Goal: Information Seeking & Learning: Check status

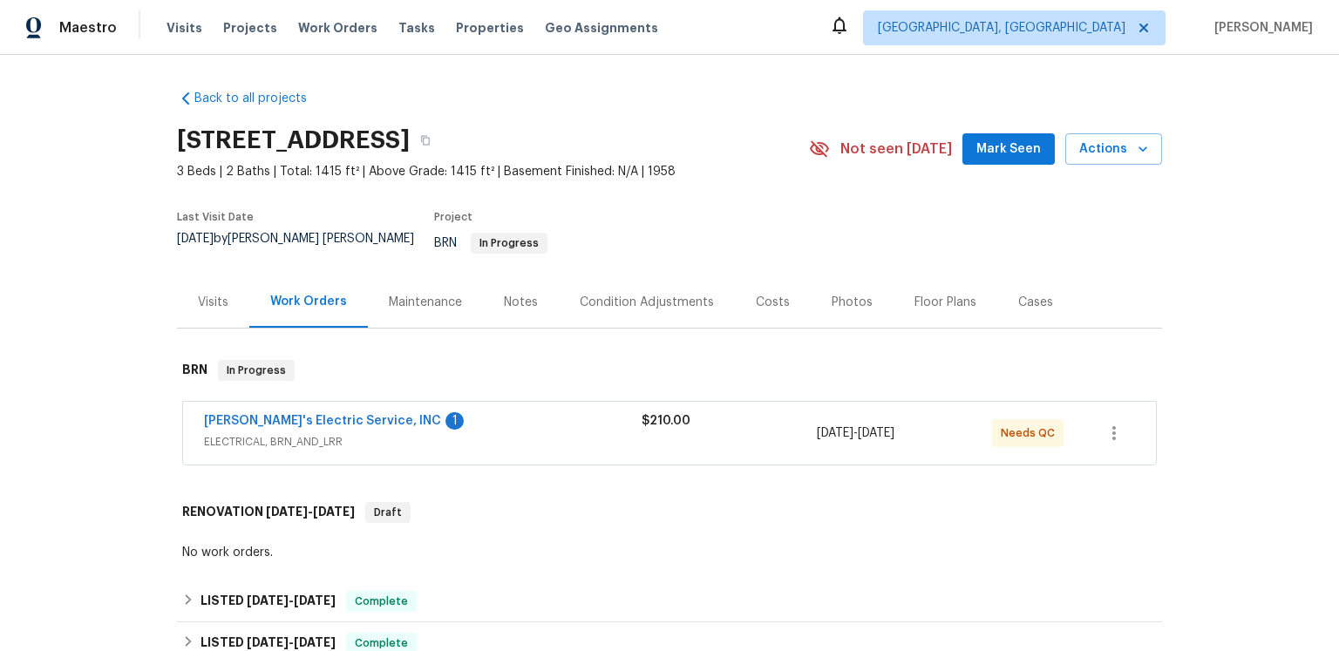
scroll to position [126, 0]
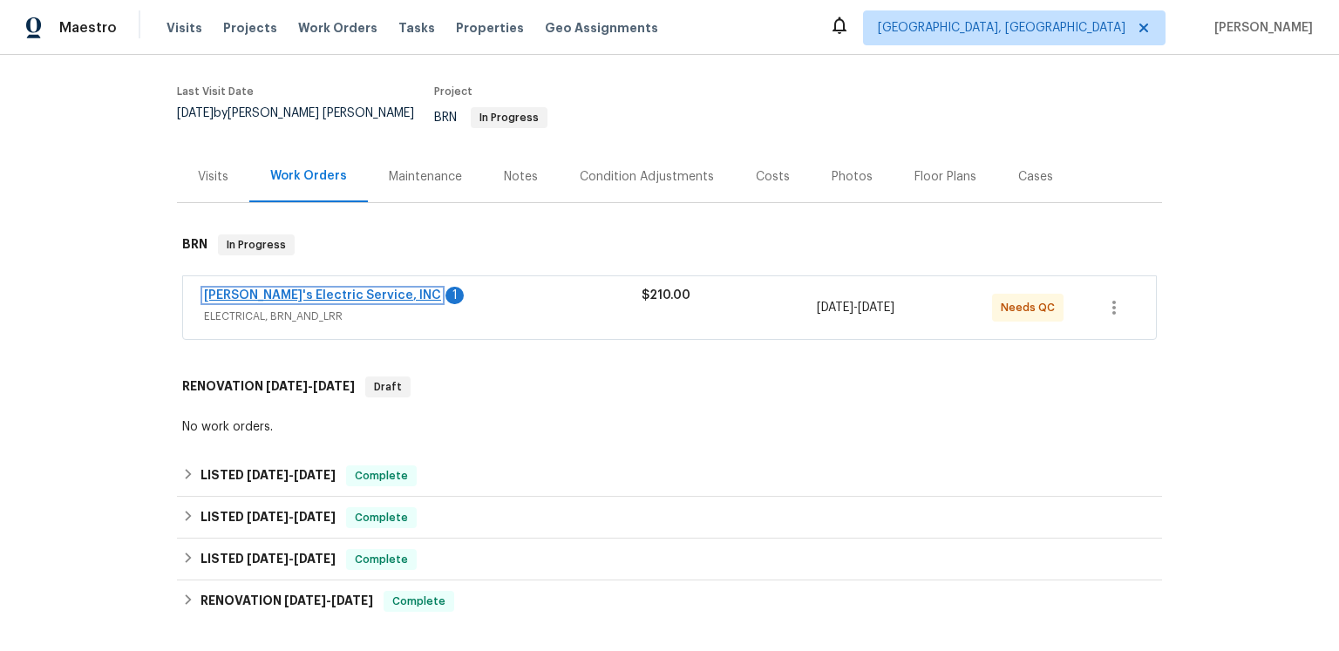
click at [296, 302] on link "[PERSON_NAME]'s Electric Service, INC" at bounding box center [322, 296] width 237 height 12
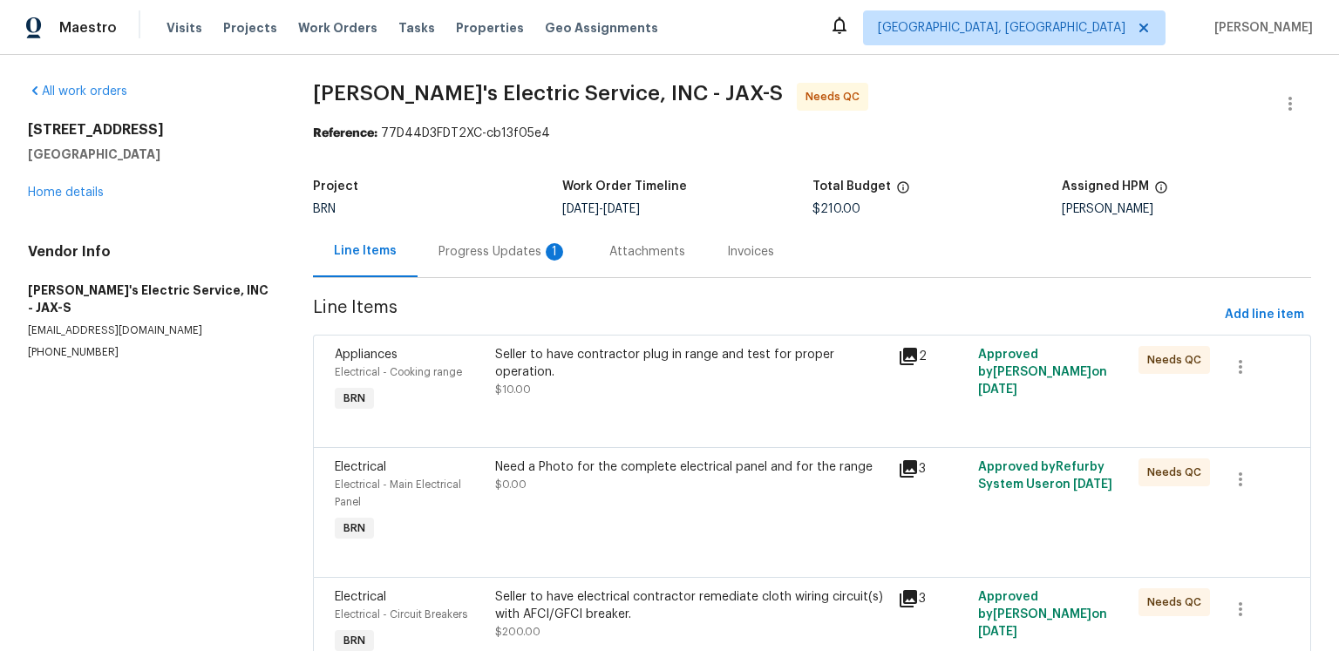
click at [562, 261] on div "1" at bounding box center [554, 251] width 17 height 17
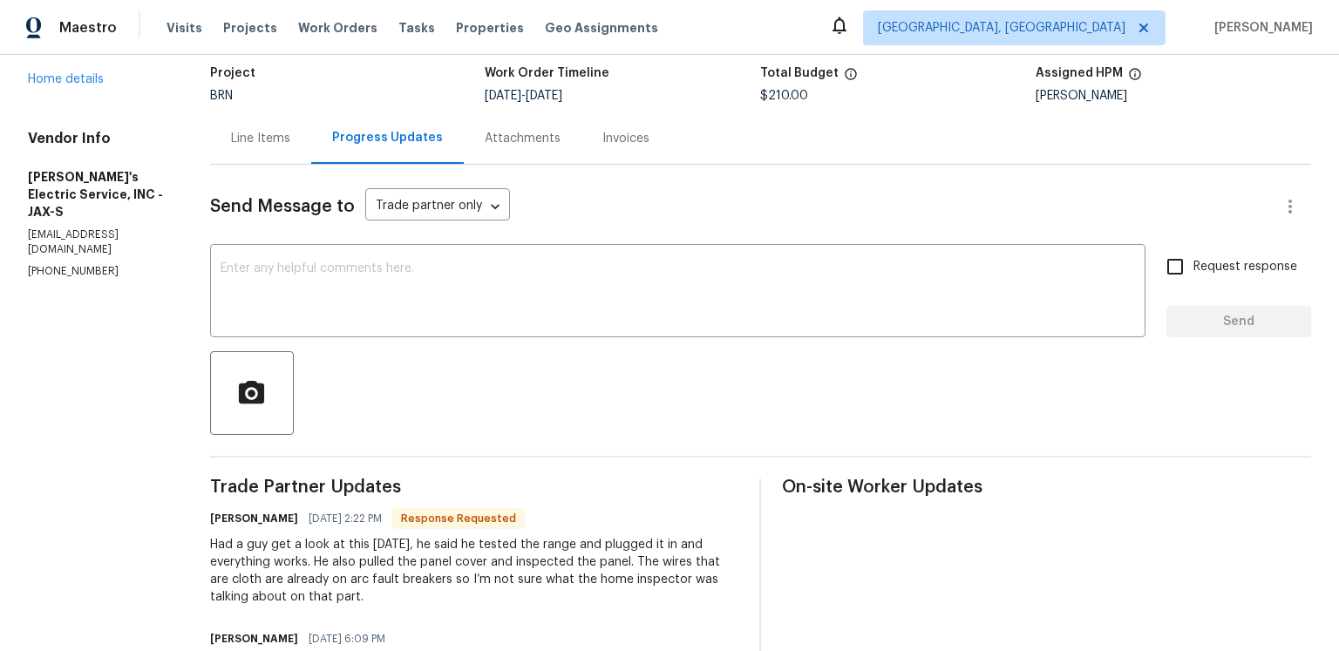
scroll to position [17, 0]
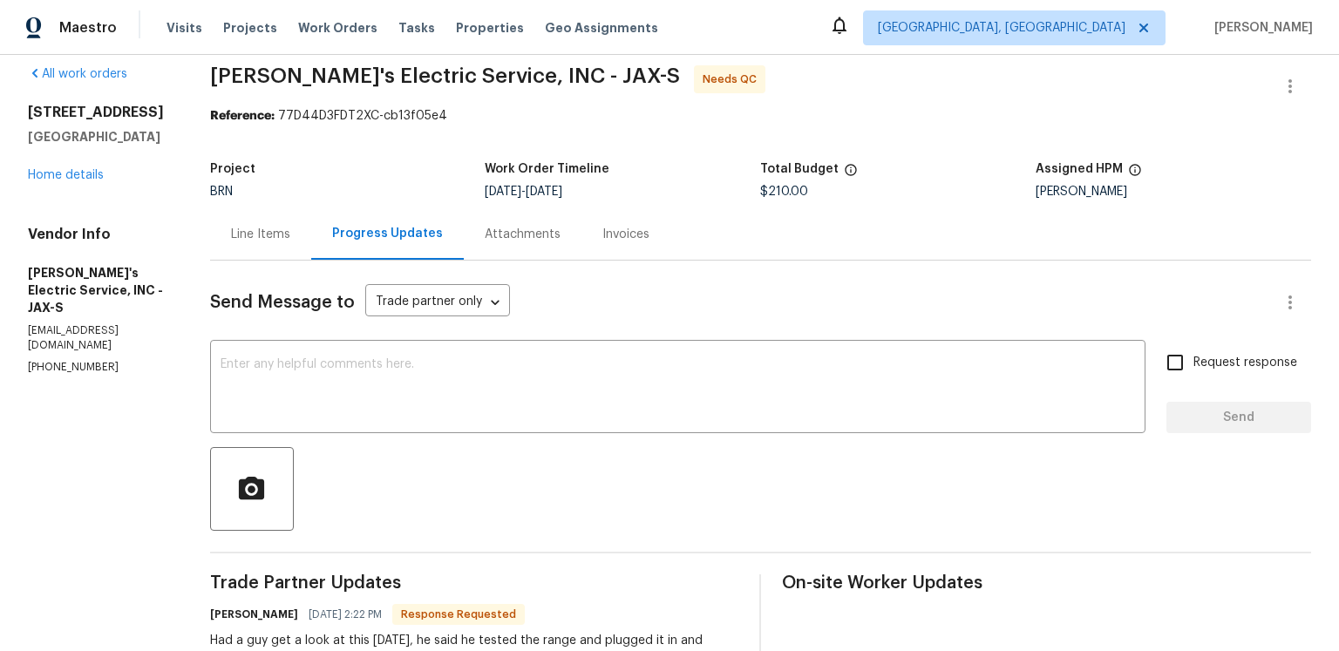
click at [561, 243] on div "Attachments" at bounding box center [523, 234] width 76 height 17
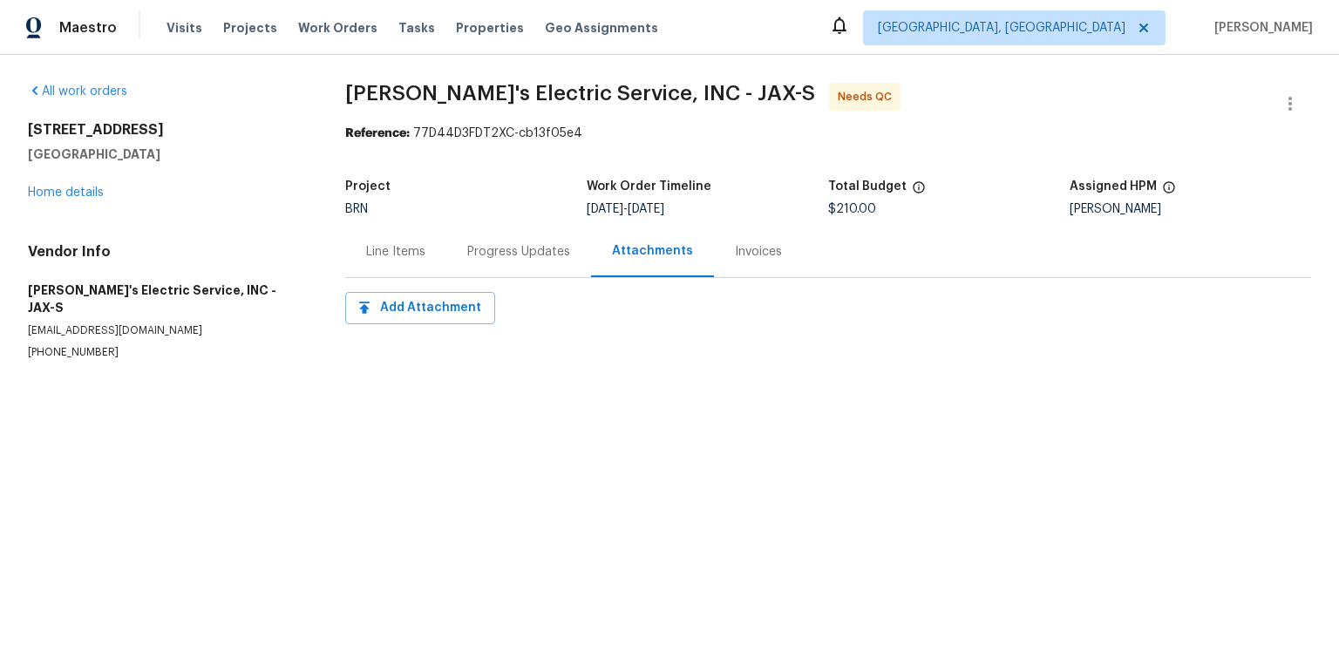
click at [779, 277] on div "Invoices" at bounding box center [758, 251] width 89 height 51
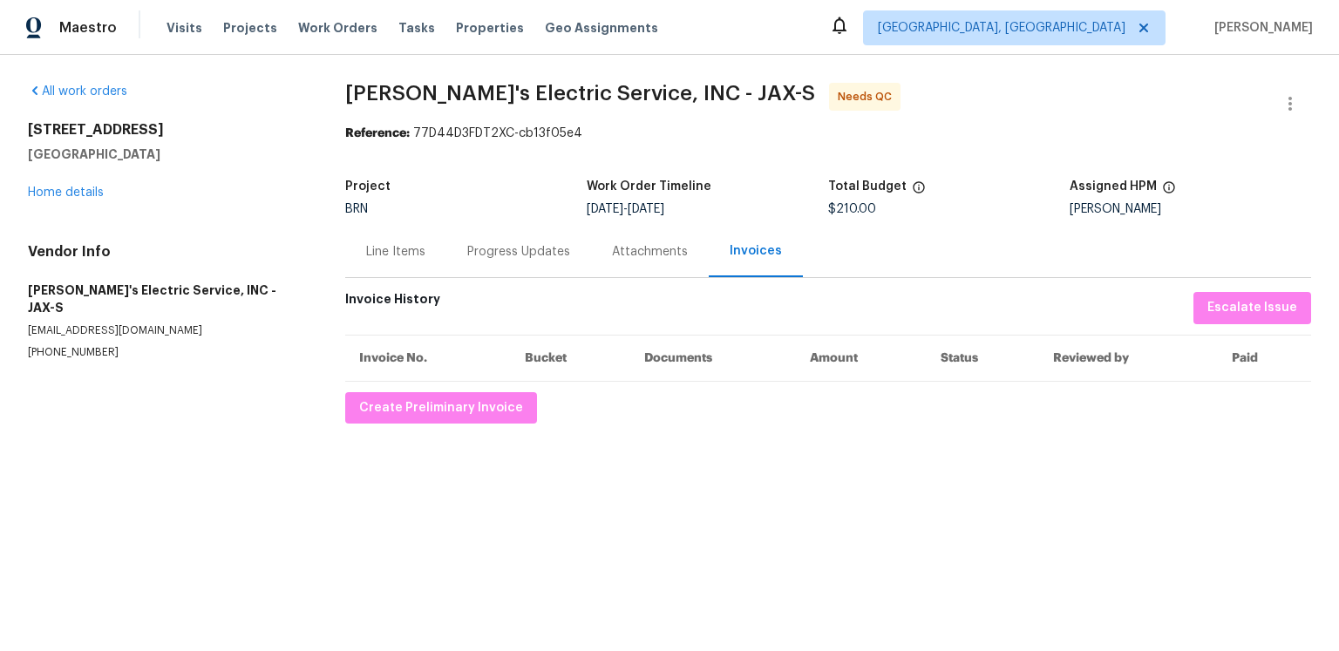
click at [573, 277] on div "Progress Updates" at bounding box center [518, 251] width 145 height 51
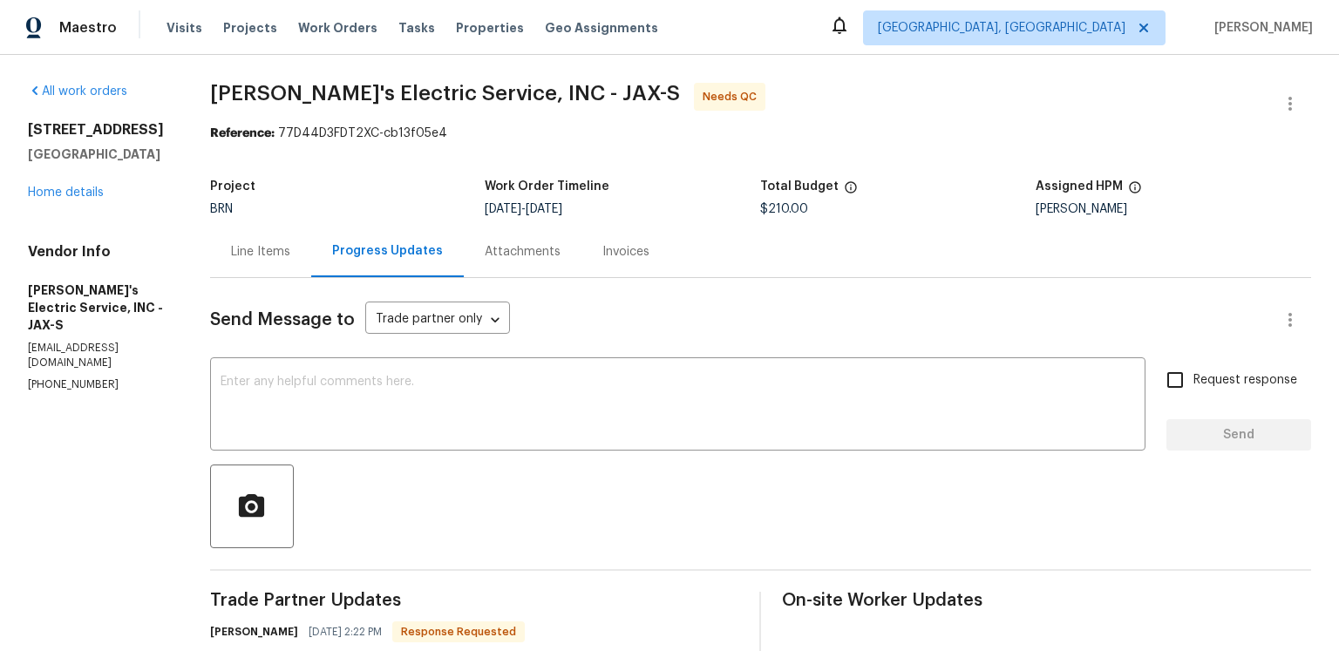
click at [418, 260] on div "Progress Updates" at bounding box center [387, 250] width 111 height 17
click at [282, 261] on div "Line Items" at bounding box center [260, 251] width 59 height 17
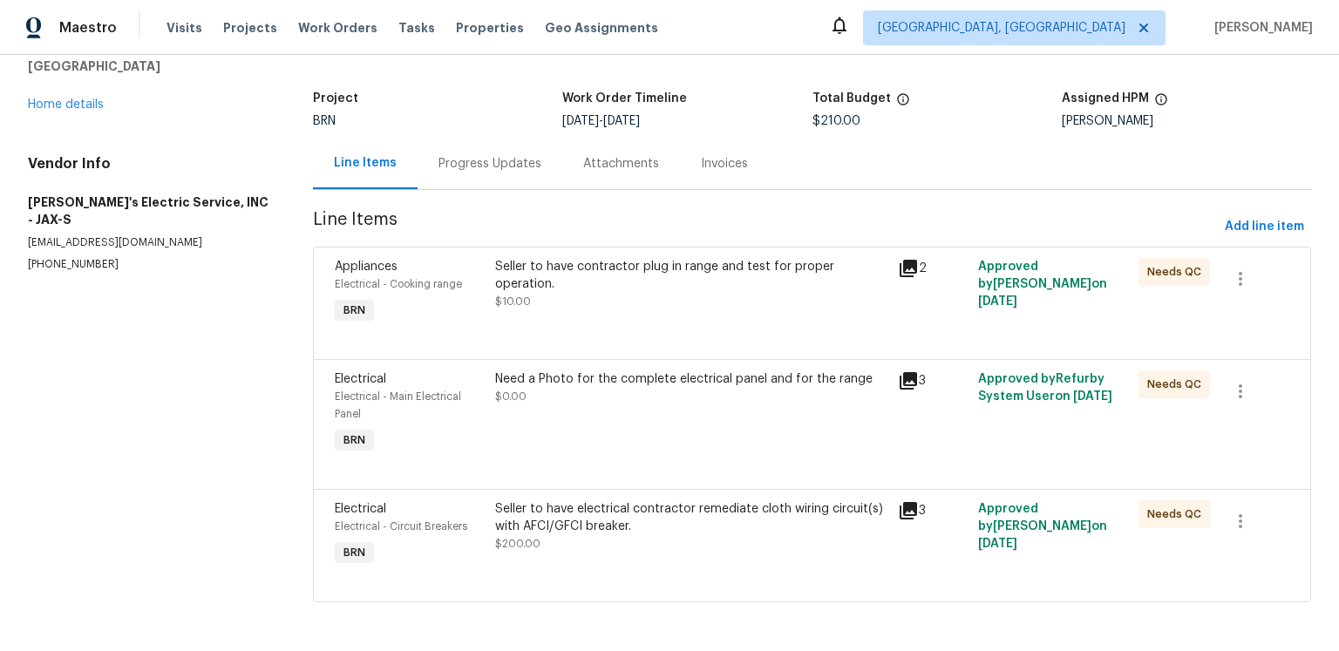
scroll to position [235, 0]
click at [900, 502] on icon at bounding box center [908, 510] width 17 height 17
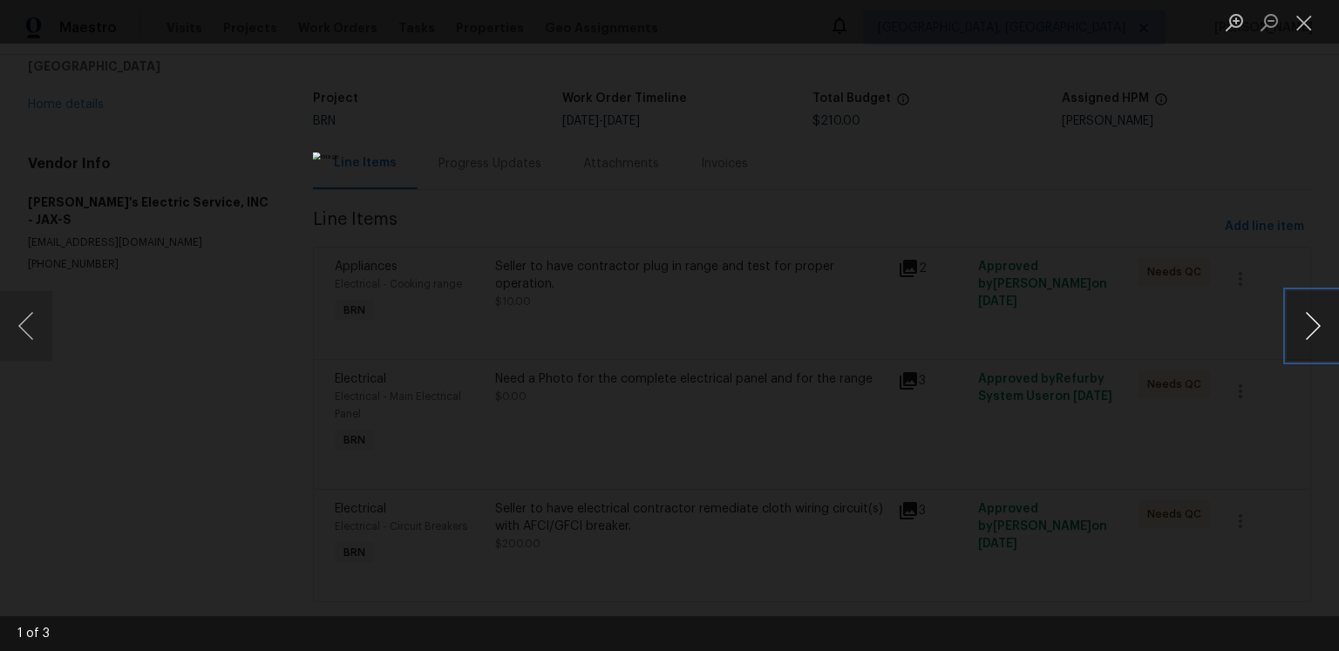
click at [1298, 341] on button "Next image" at bounding box center [1313, 326] width 52 height 70
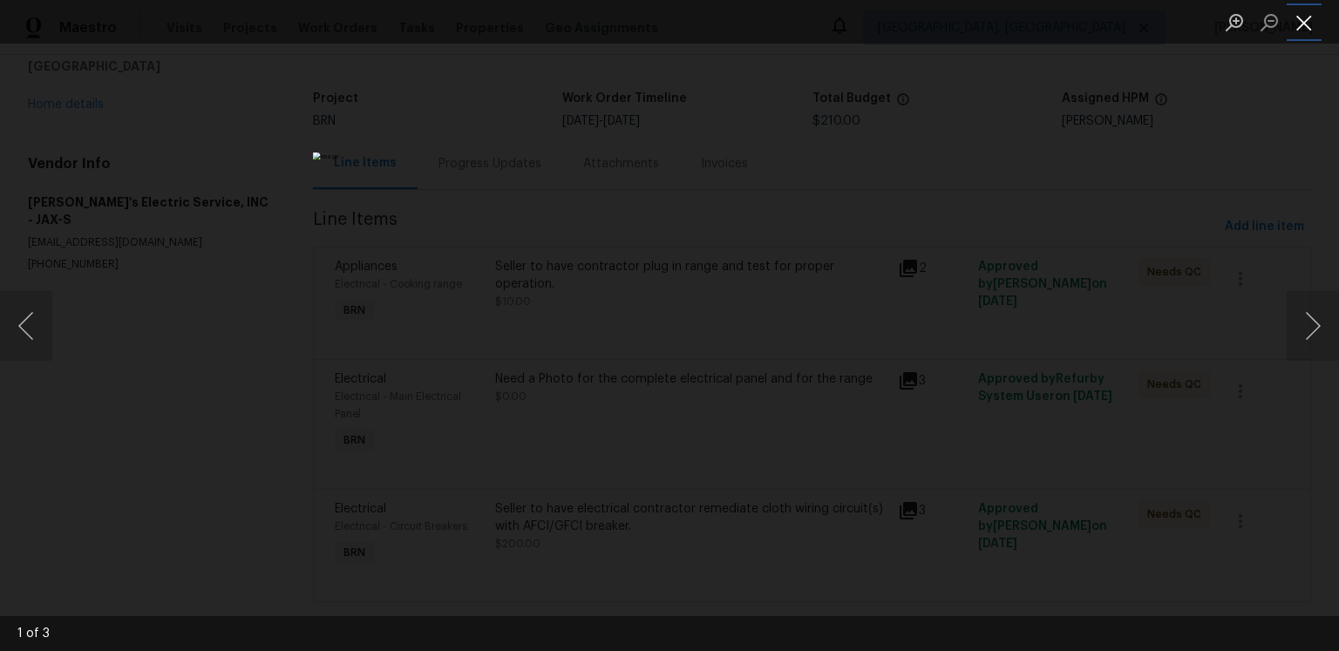
click at [1299, 22] on button "Close lightbox" at bounding box center [1304, 22] width 35 height 31
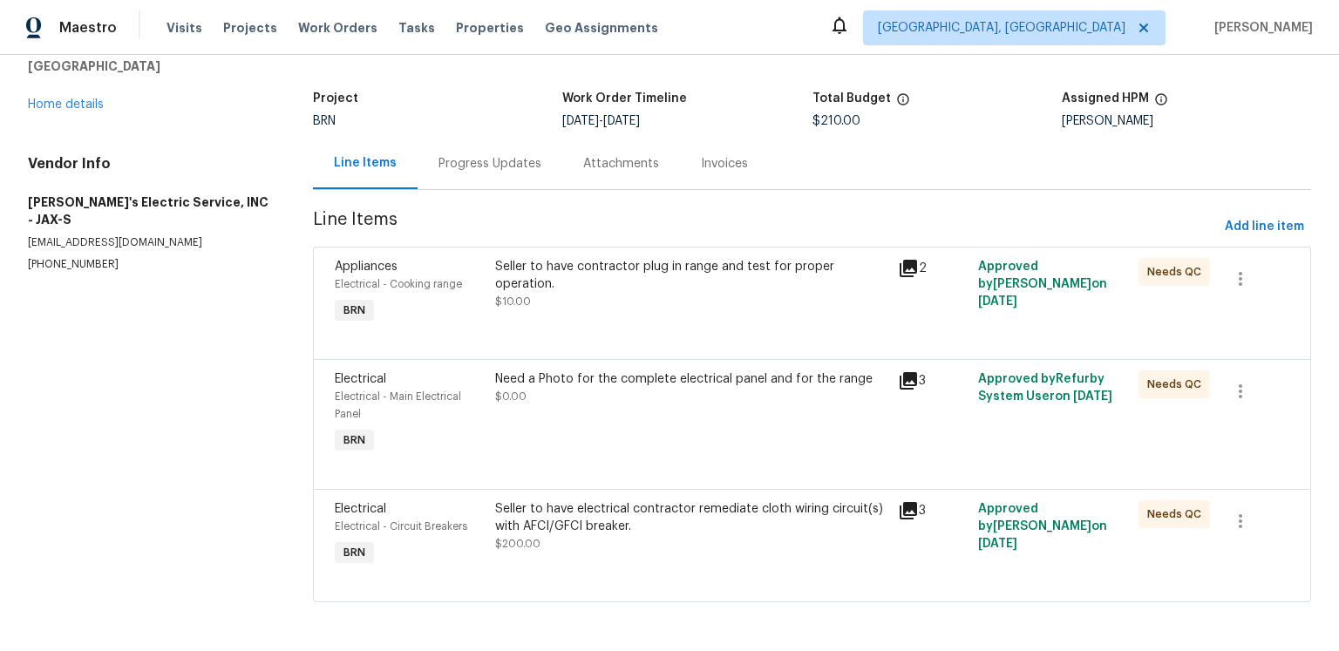
click at [900, 372] on icon at bounding box center [908, 380] width 17 height 17
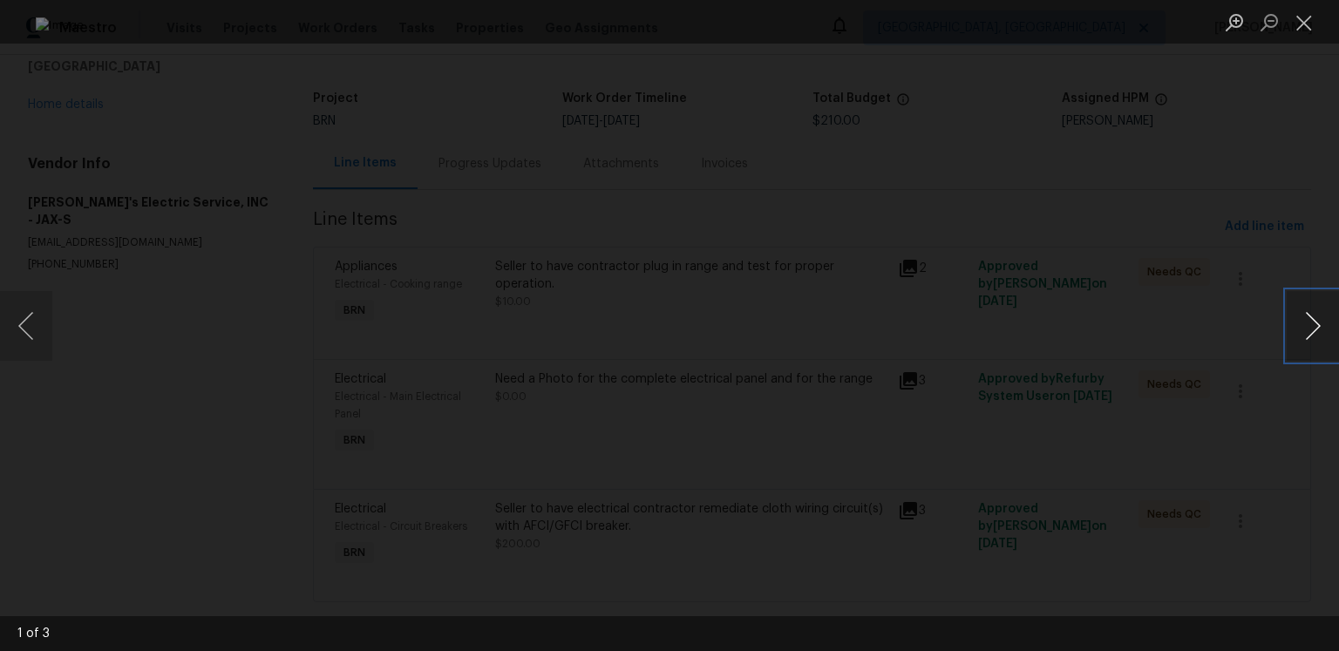
click at [1291, 316] on button "Next image" at bounding box center [1313, 326] width 52 height 70
click at [25, 328] on button "Previous image" at bounding box center [26, 326] width 52 height 70
click at [47, 329] on button "Previous image" at bounding box center [26, 326] width 52 height 70
click at [11, 323] on button "Previous image" at bounding box center [26, 326] width 52 height 70
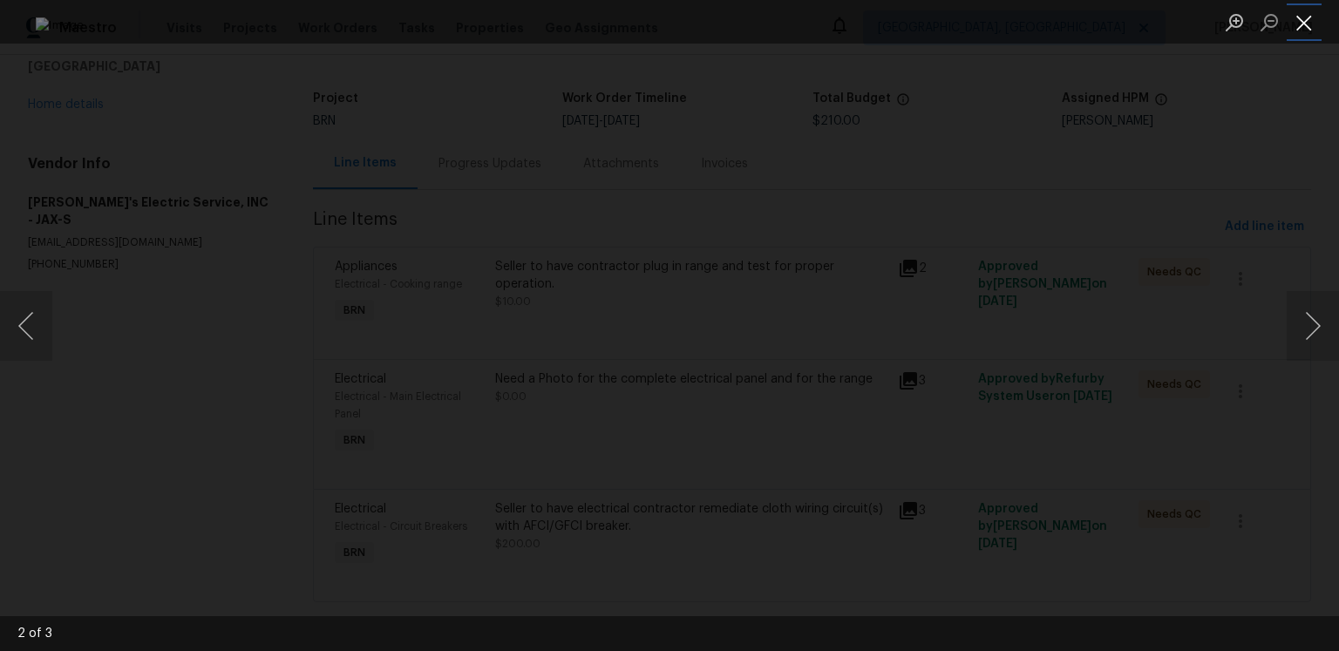
click at [1303, 29] on button "Close lightbox" at bounding box center [1304, 22] width 35 height 31
click at [1294, 24] on button "Close lightbox" at bounding box center [1304, 22] width 35 height 31
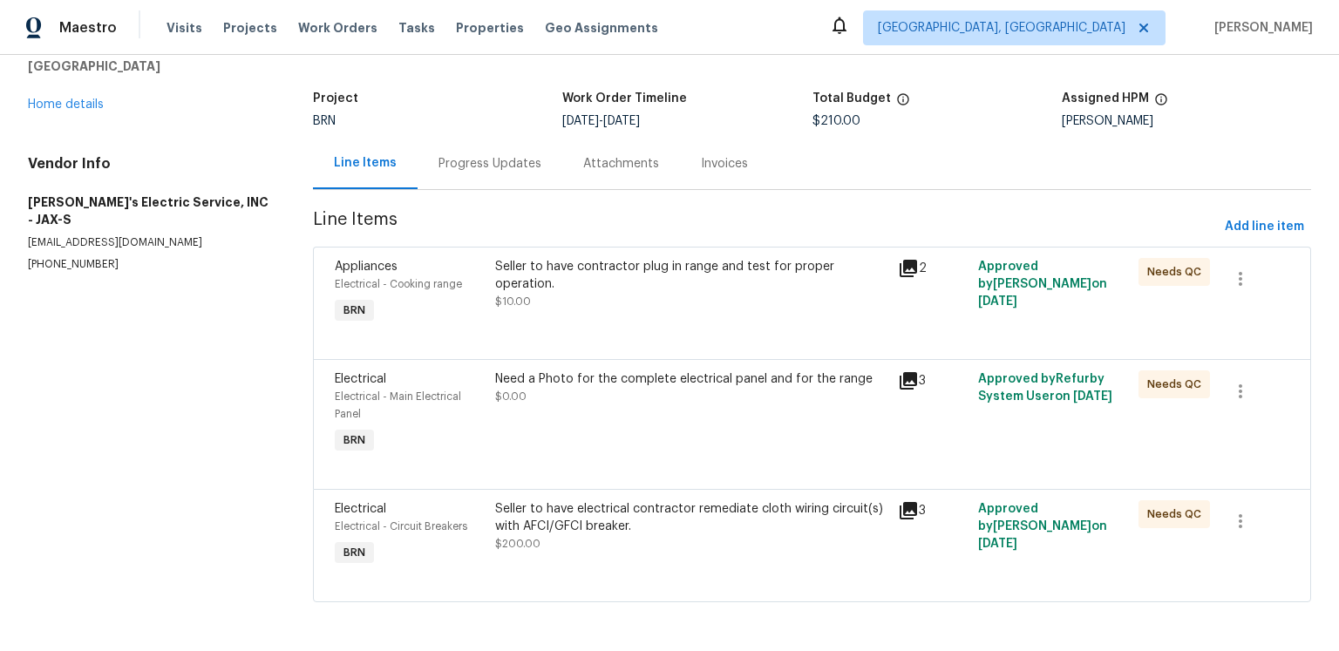
click at [915, 258] on div "2" at bounding box center [933, 268] width 70 height 21
click at [910, 258] on icon at bounding box center [908, 268] width 21 height 21
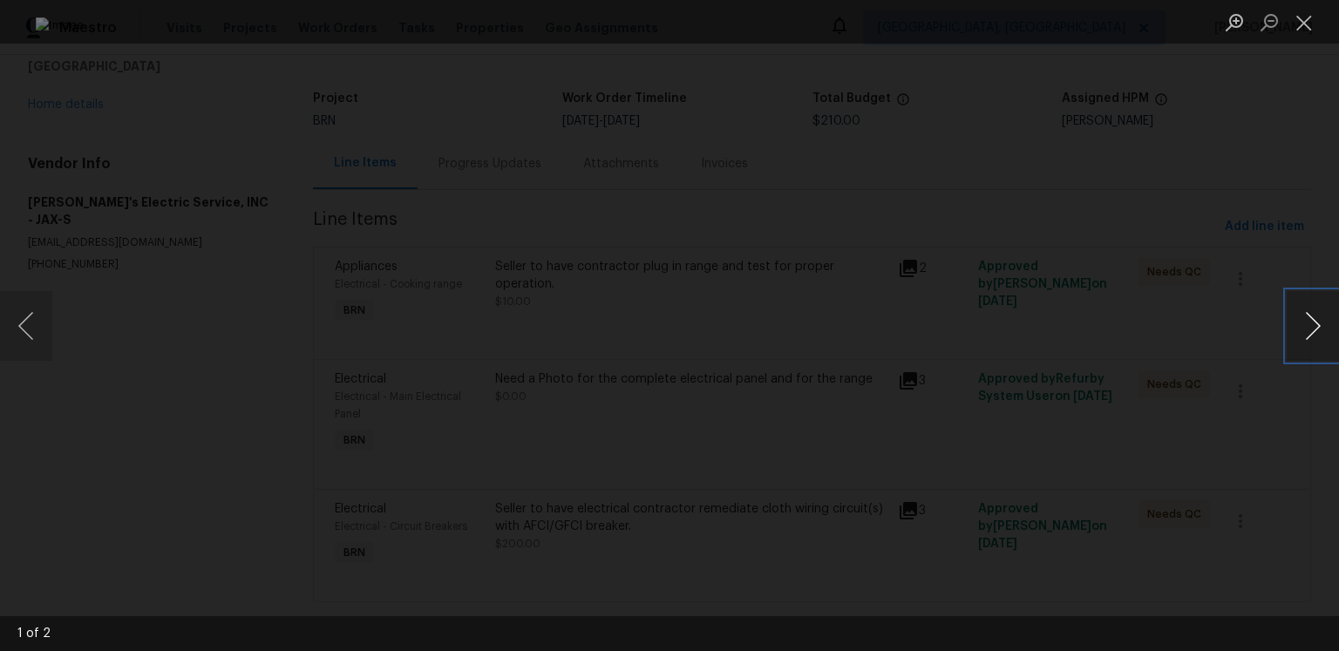
click at [1307, 321] on button "Next image" at bounding box center [1313, 326] width 52 height 70
click at [1298, 34] on button "Close lightbox" at bounding box center [1304, 22] width 35 height 31
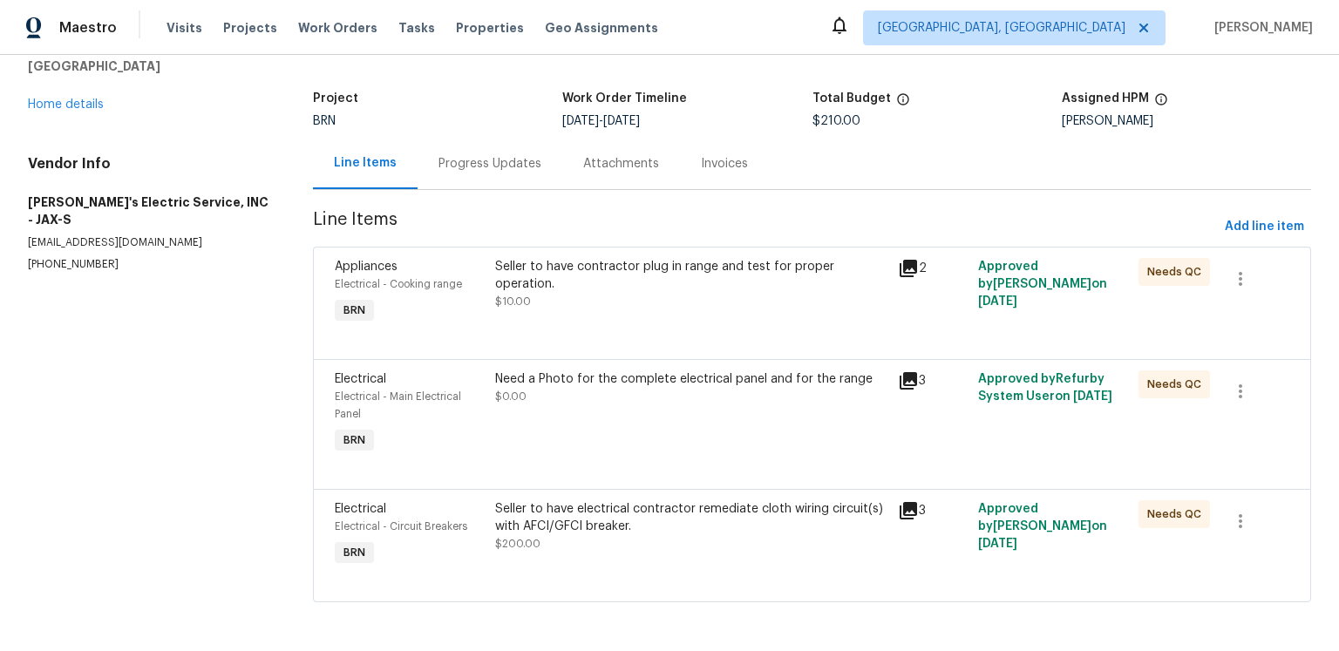
scroll to position [72, 0]
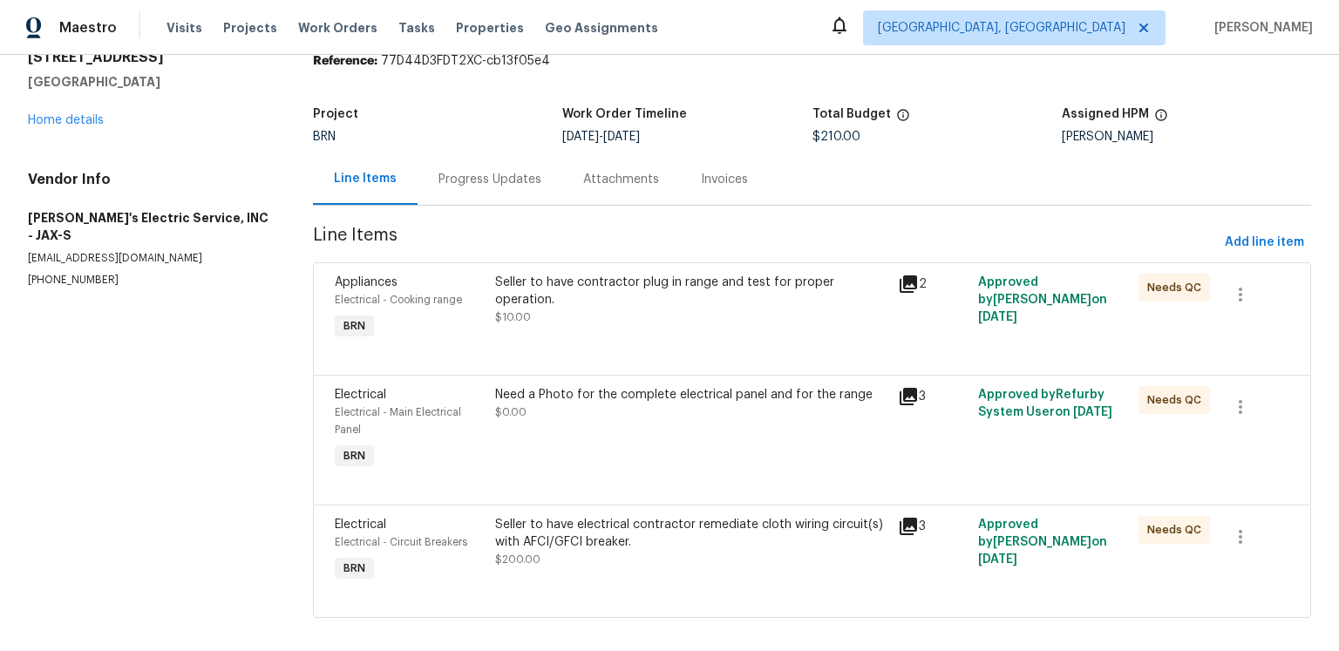
click at [540, 205] on div "Progress Updates" at bounding box center [490, 178] width 145 height 51
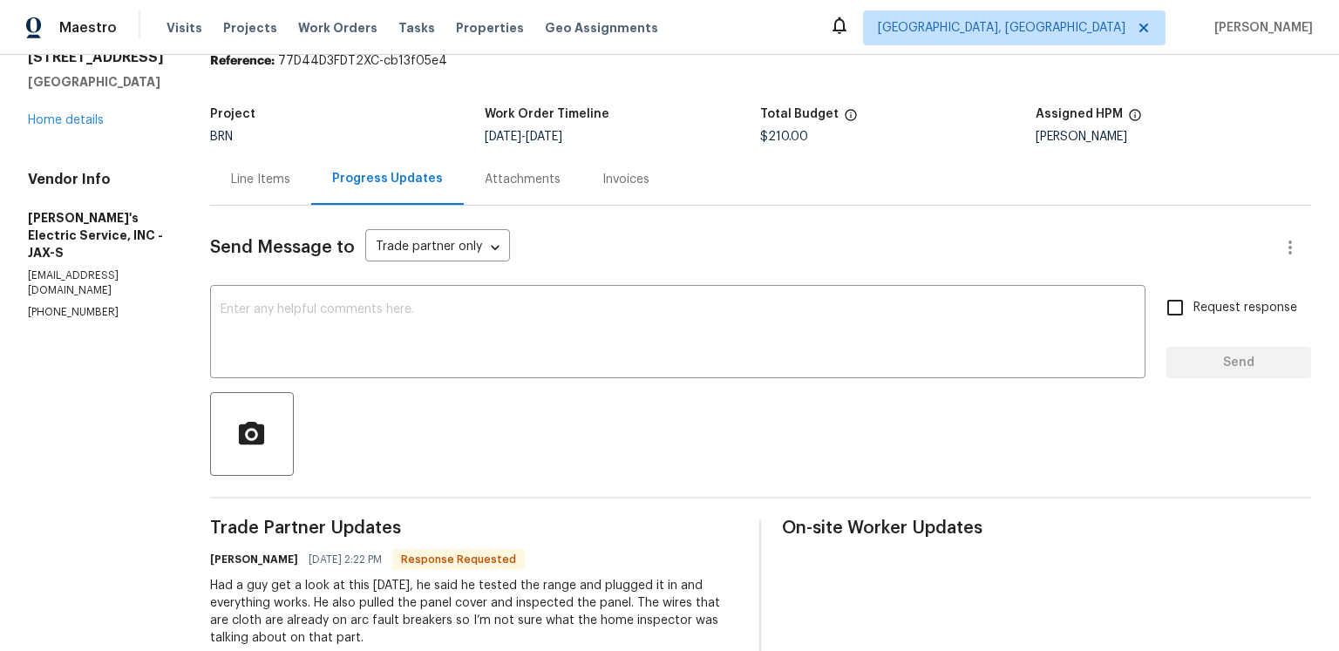
scroll to position [294, 0]
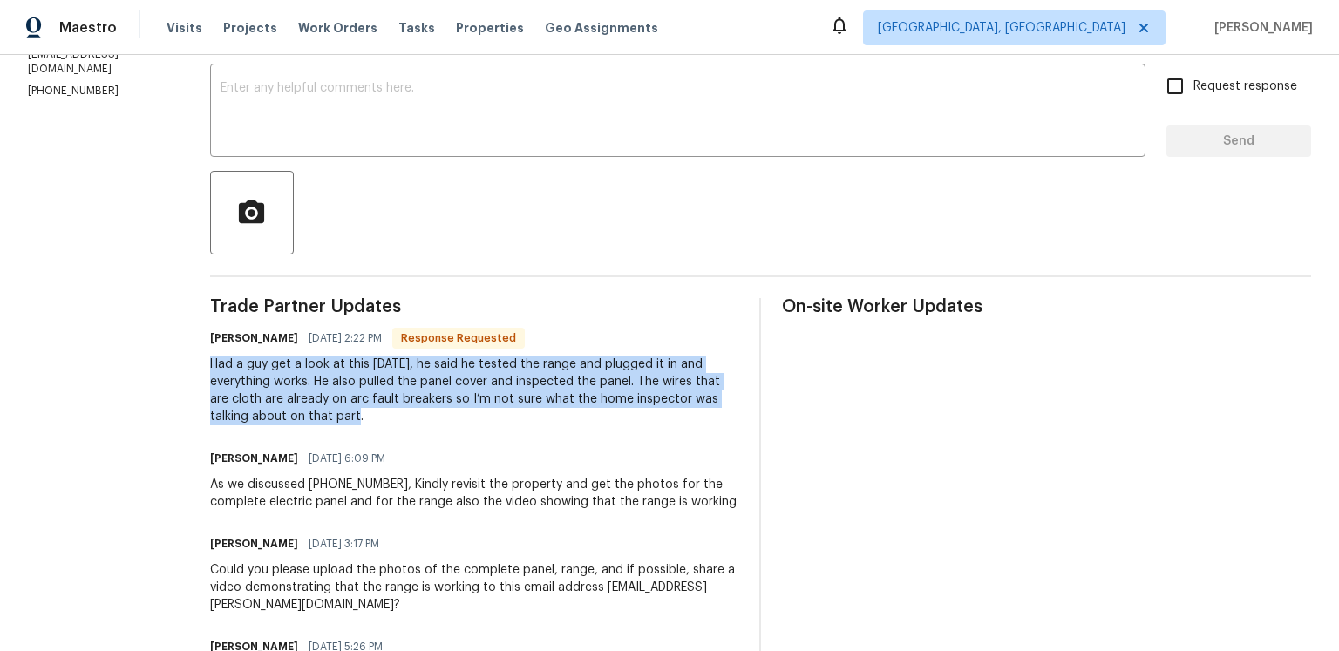
drag, startPoint x: 228, startPoint y: 459, endPoint x: 407, endPoint y: 517, distance: 188.1
click at [407, 517] on div "All work orders [STREET_ADDRESS] Home details Vendor Info [PERSON_NAME]'s Elect…" at bounding box center [669, 562] width 1339 height 1603
copy div "Had a guy get a look at this [DATE], he said he tested the range and plugged it…"
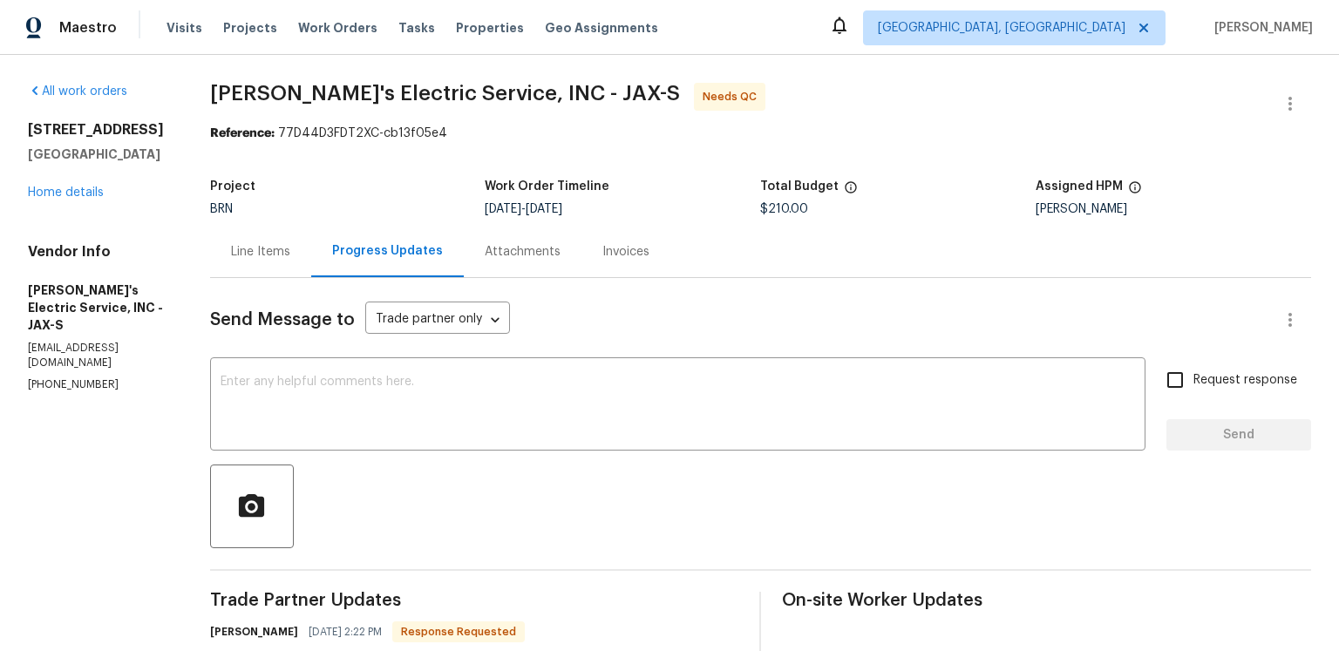
click at [393, 215] on div "BRN" at bounding box center [348, 209] width 276 height 12
click at [290, 261] on div "Line Items" at bounding box center [260, 251] width 59 height 17
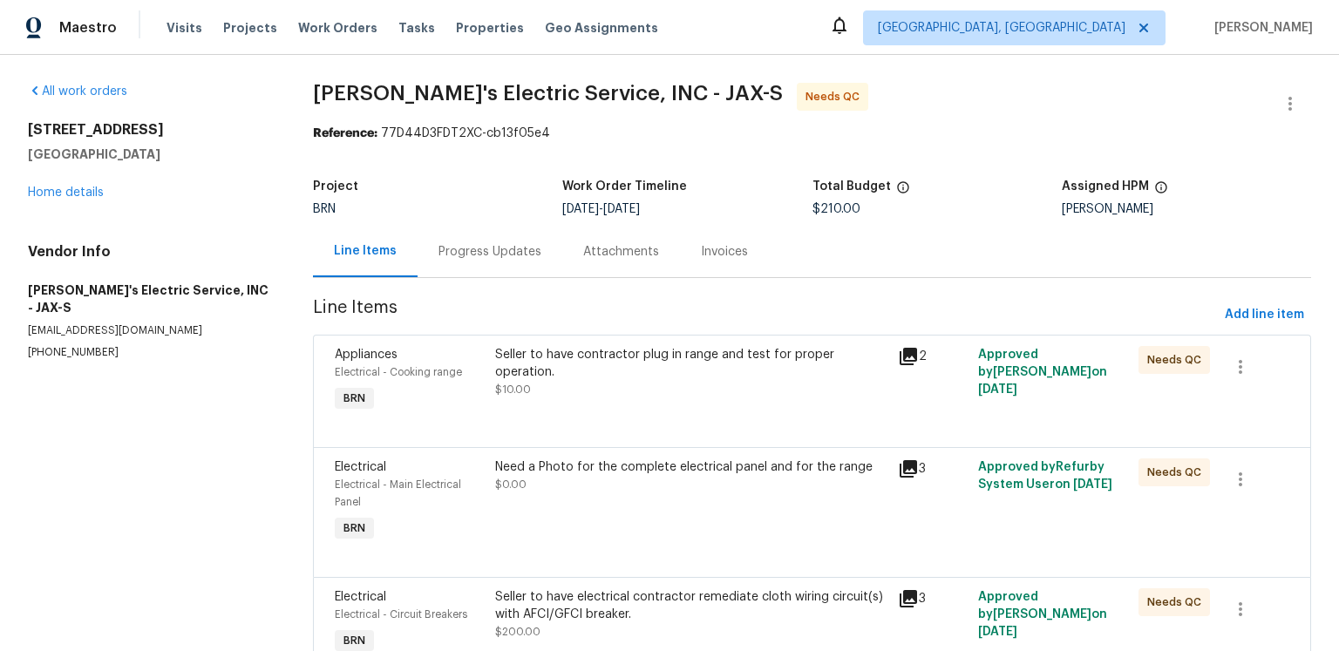
scroll to position [235, 0]
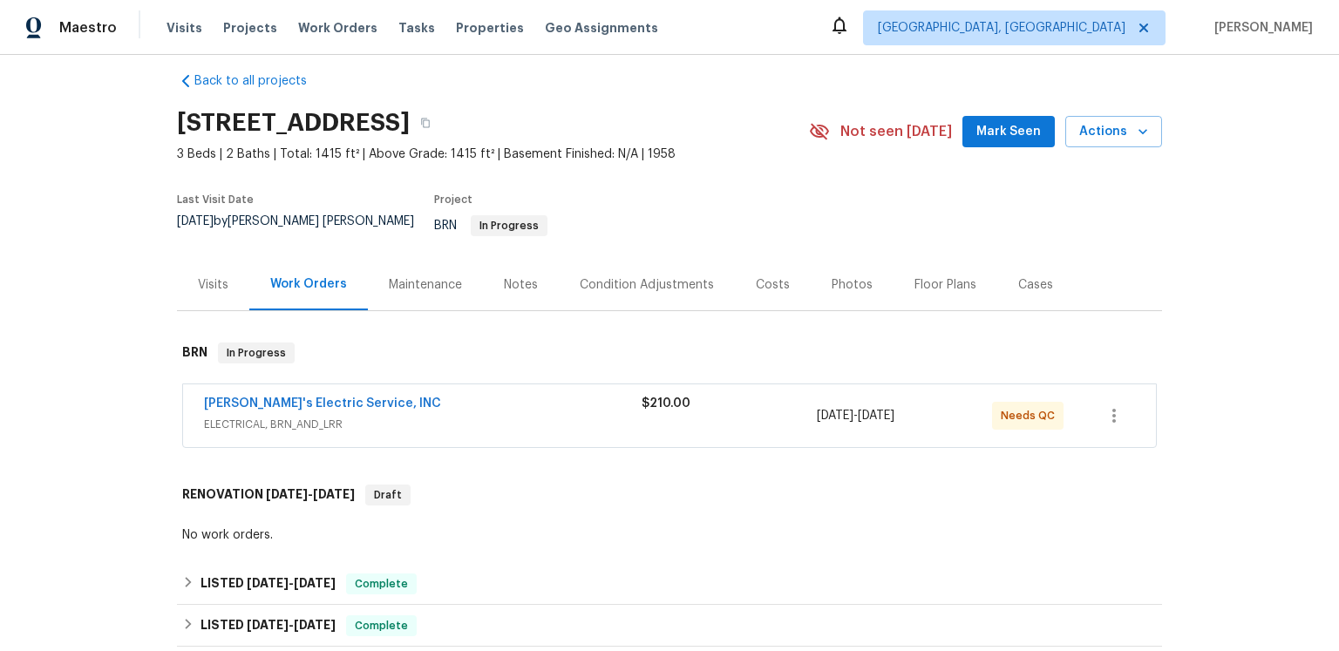
scroll to position [122, 0]
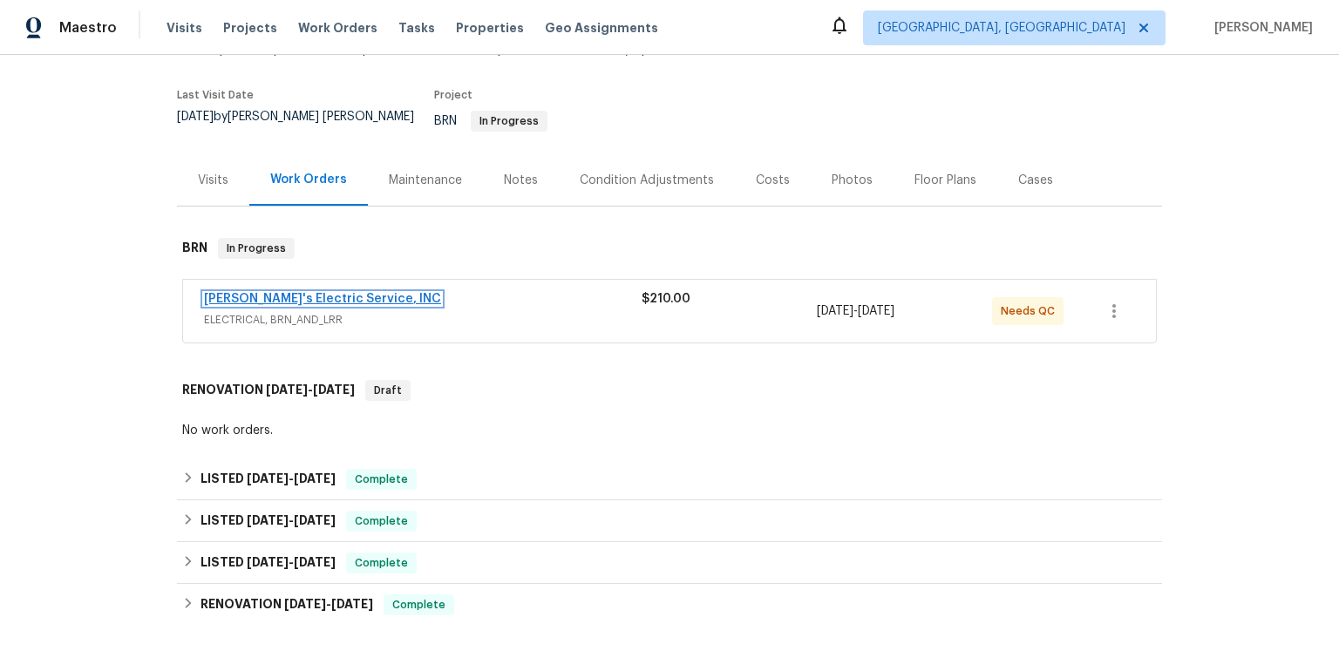
click at [371, 305] on link "[PERSON_NAME]'s Electric Service, INC" at bounding box center [322, 299] width 237 height 12
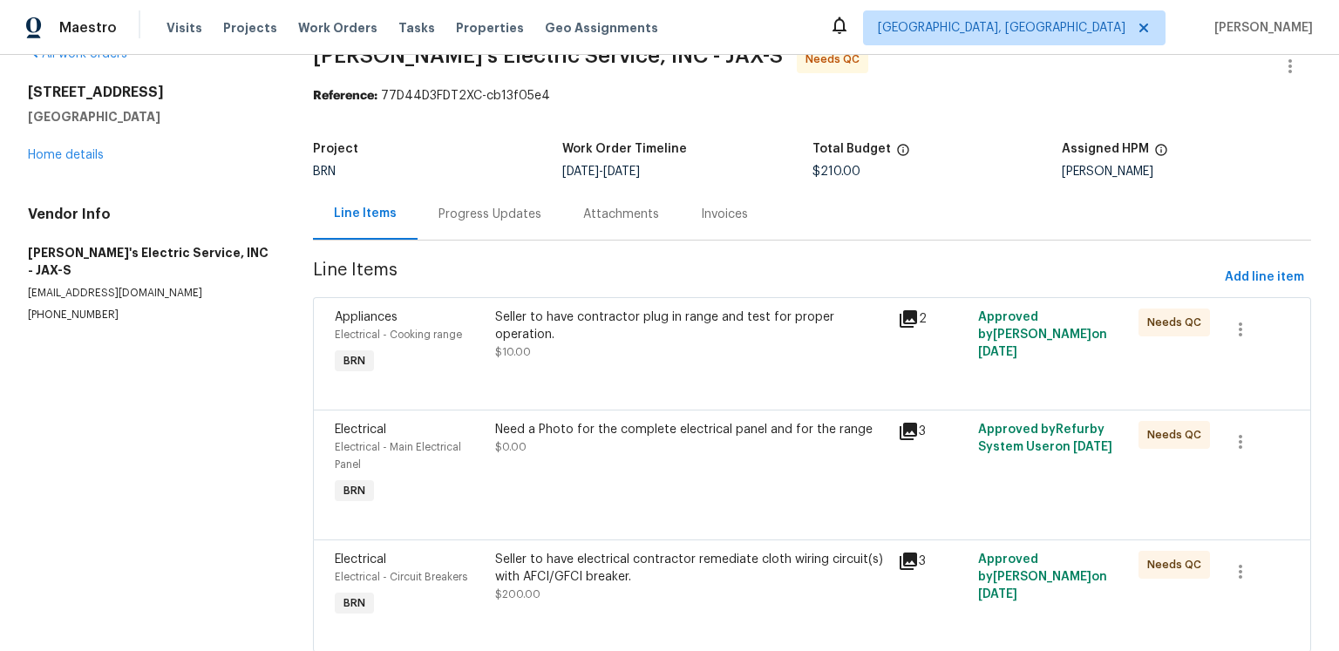
scroll to position [85, 0]
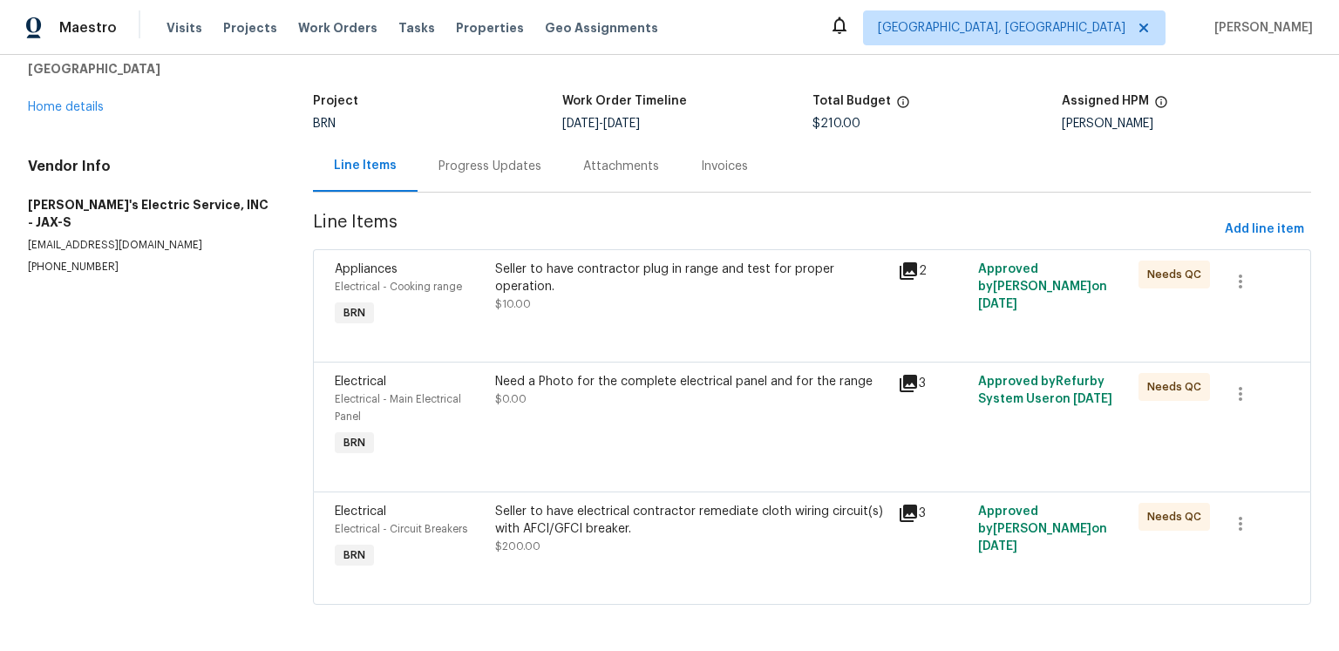
click at [534, 175] on div "Progress Updates" at bounding box center [490, 166] width 103 height 17
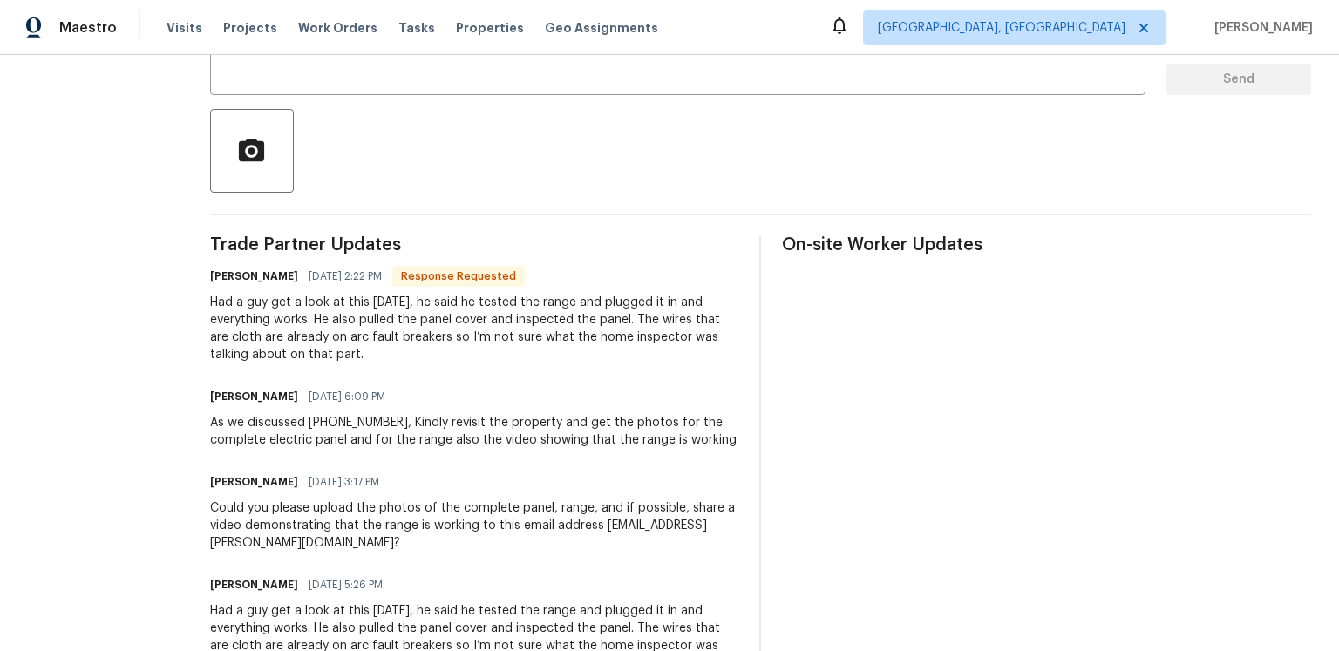
scroll to position [373, 0]
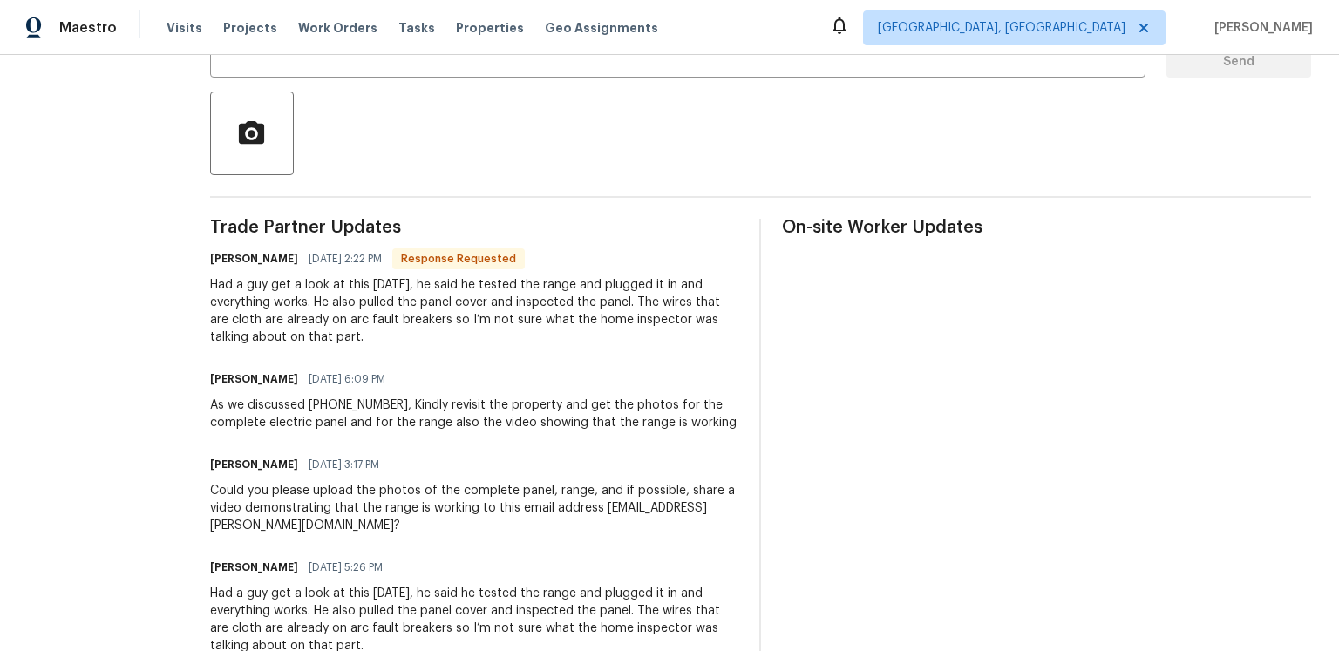
click at [654, 346] on div "Had a guy get a look at this [DATE], he said he tested the range and plugged it…" at bounding box center [474, 311] width 529 height 70
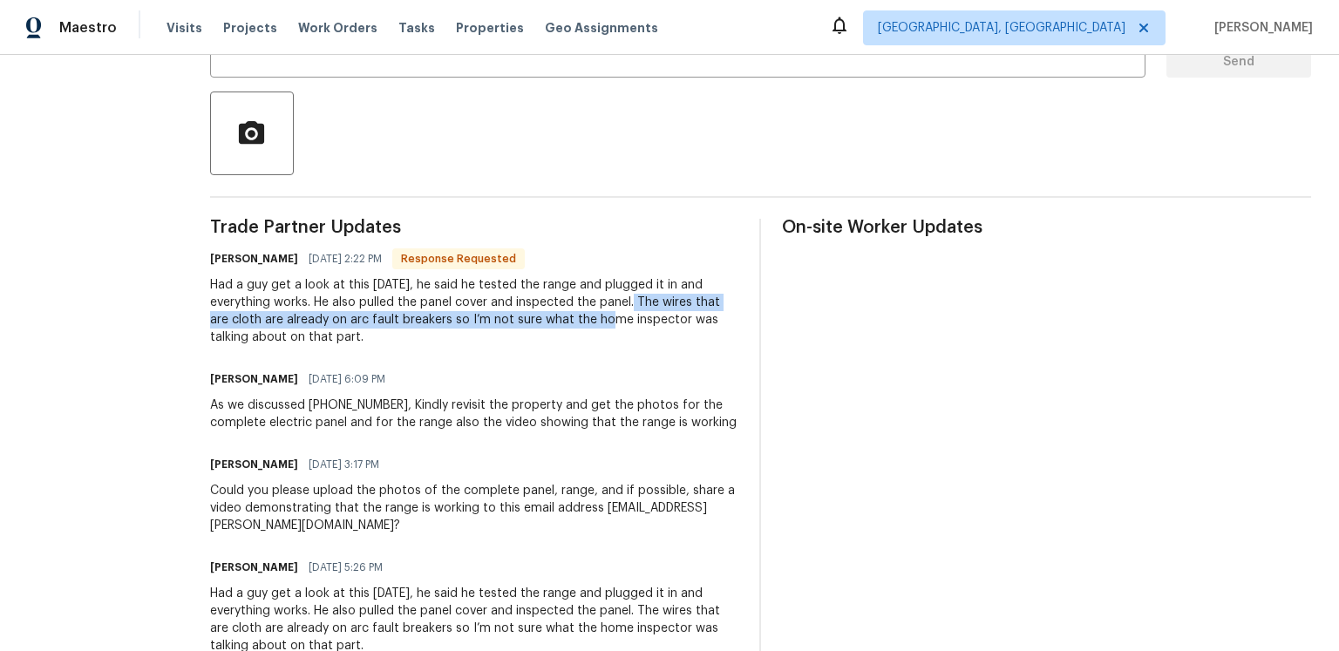
drag, startPoint x: 657, startPoint y: 400, endPoint x: 659, endPoint y: 412, distance: 11.6
click at [659, 346] on div "Had a guy get a look at this [DATE], he said he tested the range and plugged it…" at bounding box center [474, 311] width 529 height 70
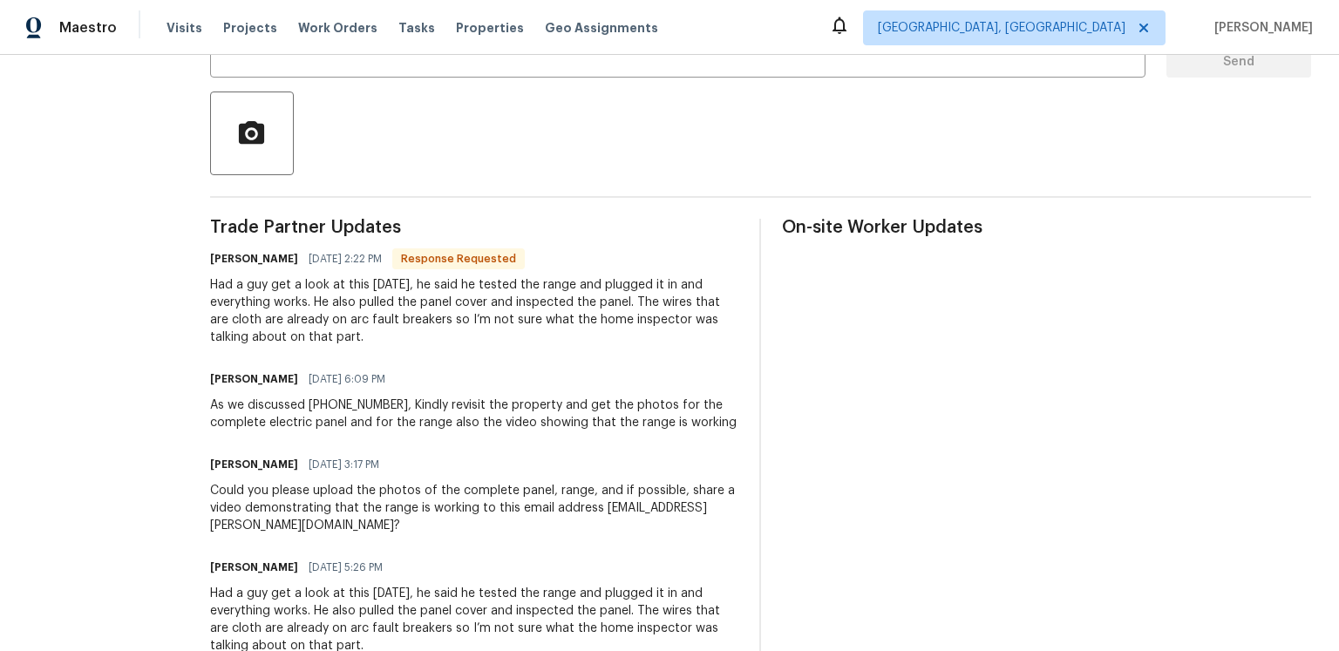
click at [492, 346] on div "Had a guy get a look at this [DATE], he said he tested the range and plugged it…" at bounding box center [474, 311] width 529 height 70
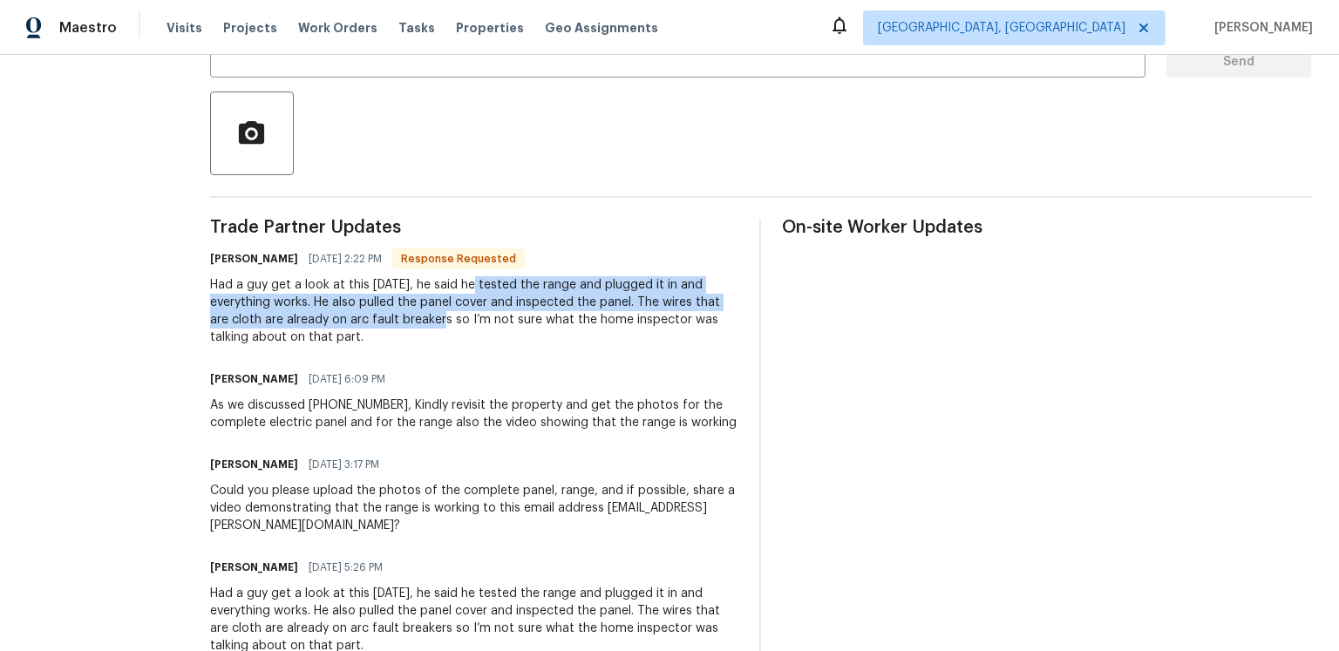
drag, startPoint x: 487, startPoint y: 378, endPoint x: 493, endPoint y: 415, distance: 37.1
click at [493, 346] on div "Had a guy get a look at this [DATE], he said he tested the range and plugged it…" at bounding box center [474, 311] width 529 height 70
copy div "tested the range and plugged it in and everything works. He also pulled the pan…"
